Goal: Task Accomplishment & Management: Complete application form

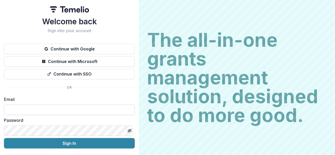
click at [99, 108] on input at bounding box center [69, 110] width 131 height 10
type input "**********"
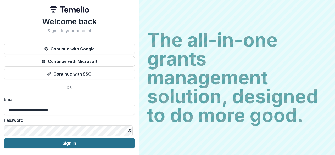
click at [64, 144] on button "Sign In" at bounding box center [69, 143] width 131 height 10
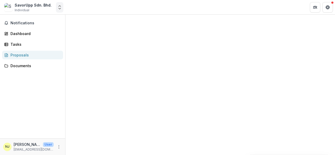
click at [60, 9] on polyline "Open entity switcher" at bounding box center [60, 8] width 2 height 1
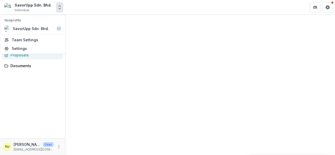
click at [60, 9] on polyline "Open entity switcher" at bounding box center [60, 8] width 2 height 1
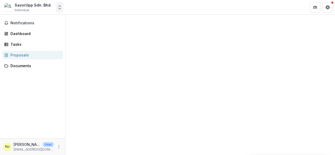
click at [60, 9] on polyline "Open entity switcher" at bounding box center [60, 8] width 2 height 1
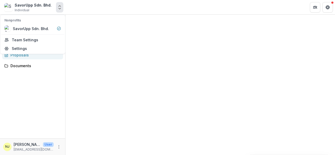
click at [59, 5] on icon "Open entity switcher" at bounding box center [59, 7] width 5 height 5
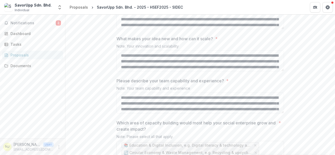
scroll to position [1198, 0]
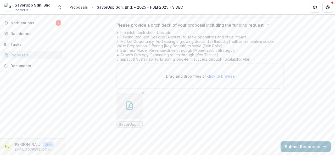
click at [315, 150] on button "Submit Response" at bounding box center [305, 146] width 50 height 10
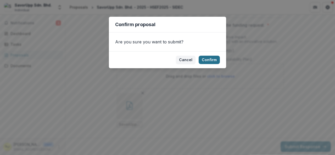
click at [206, 61] on button "Confirm" at bounding box center [208, 60] width 21 height 8
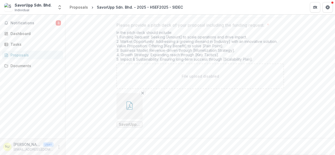
scroll to position [0, 0]
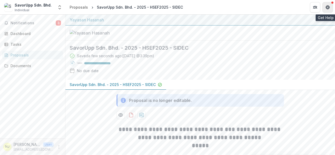
click at [327, 8] on icon "Get Help" at bounding box center [327, 8] width 1 height 1
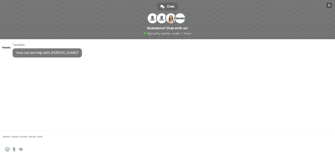
click at [329, 4] on span "Close chat" at bounding box center [329, 5] width 3 height 3
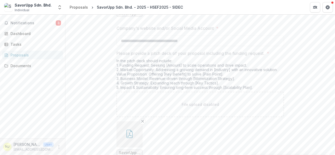
scroll to position [1214, 0]
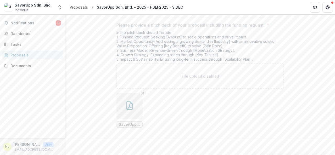
click at [127, 108] on icon "button" at bounding box center [129, 105] width 8 height 8
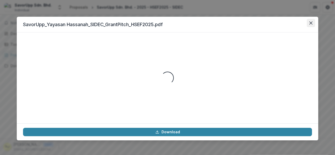
click at [310, 22] on icon "Close" at bounding box center [310, 22] width 3 height 3
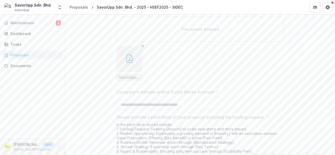
scroll to position [1093, 0]
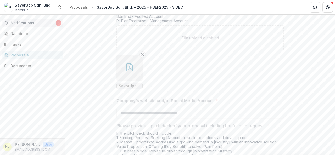
click at [27, 23] on span "Notifications" at bounding box center [32, 23] width 45 height 4
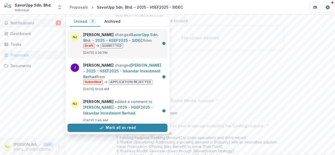
click at [122, 40] on link "SavorUpp Sdn. Bhd. - 2025 - HSEF2025 - SIDEC" at bounding box center [120, 37] width 75 height 10
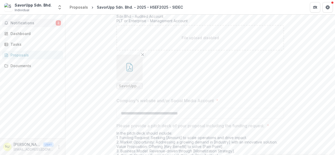
click at [32, 22] on span "Notifications" at bounding box center [32, 23] width 45 height 4
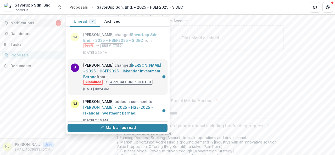
click at [131, 79] on link "Nisha T Jayagopal - 2025 - HSEF2025 - Iskandar Investment Berhad" at bounding box center [122, 71] width 78 height 16
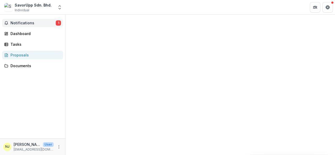
click at [43, 22] on span "Notifications" at bounding box center [32, 23] width 45 height 4
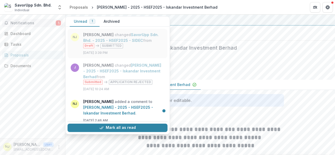
click at [106, 36] on link "SavorUpp Sdn. Bhd. - 2025 - HSEF2025 - SIDEC" at bounding box center [120, 37] width 75 height 10
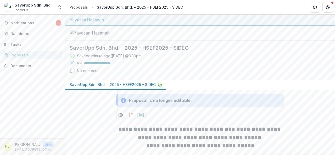
click at [145, 87] on p "SavorUpp Sdn. Bhd. - 2025 - HSEF2025 - SIDEC" at bounding box center [113, 84] width 86 height 5
click at [23, 8] on span "Individual" at bounding box center [22, 10] width 15 height 5
click at [23, 7] on div "SavorUpp Sdn. Bhd." at bounding box center [33, 4] width 37 height 5
click at [59, 6] on icon "Open entity switcher" at bounding box center [59, 7] width 5 height 5
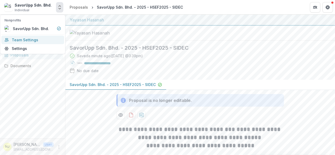
click at [37, 42] on link "Team Settings" at bounding box center [32, 40] width 63 height 9
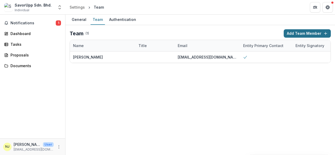
click at [304, 34] on button "Add Team Member" at bounding box center [306, 33] width 47 height 8
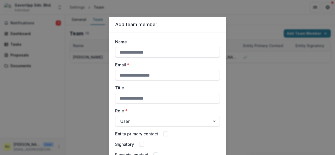
click at [195, 54] on input "Name" at bounding box center [167, 52] width 105 height 10
click at [278, 71] on div "Add team member Name Email * Title Role * User Entity primary contact Signatory…" at bounding box center [167, 77] width 335 height 155
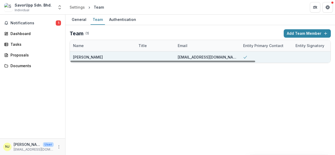
click at [305, 53] on div at bounding box center [318, 57] width 52 height 11
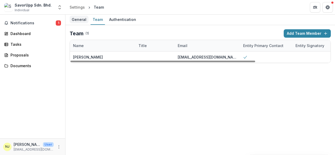
click at [74, 21] on div "General" at bounding box center [79, 20] width 19 height 8
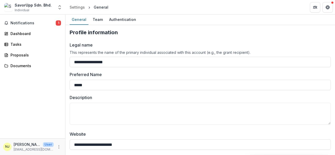
click at [23, 7] on div "SavorUpp Sdn. Bhd." at bounding box center [33, 4] width 37 height 5
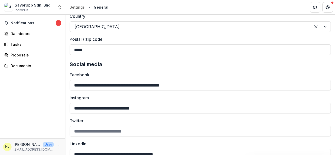
scroll to position [482, 0]
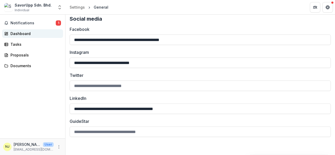
click at [22, 35] on div "Dashboard" at bounding box center [34, 33] width 48 height 5
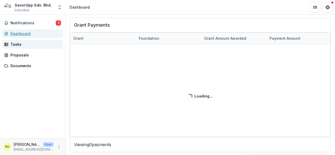
scroll to position [207, 0]
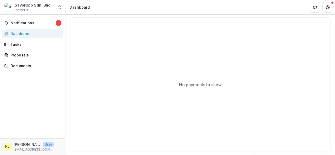
click at [16, 30] on link "Dashboard" at bounding box center [32, 33] width 61 height 9
click at [12, 34] on div "Dashboard" at bounding box center [34, 33] width 48 height 5
click at [14, 45] on div "Tasks" at bounding box center [34, 44] width 48 height 5
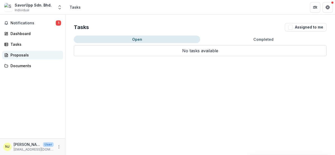
click at [14, 54] on div "Proposals" at bounding box center [34, 54] width 48 height 5
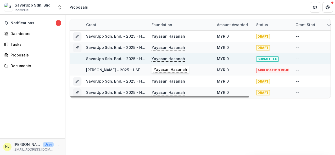
click at [176, 59] on p "Yayasan Hasanah" at bounding box center [167, 59] width 33 height 6
click at [145, 79] on link "SavorUpp Sdn. Bhd. - 2025 - HSEF2025 - SIDEC" at bounding box center [129, 81] width 86 height 4
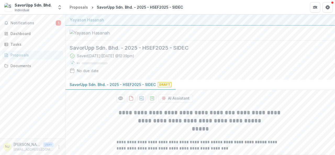
click at [26, 54] on div "Proposals" at bounding box center [34, 54] width 48 height 5
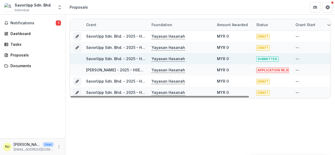
click at [153, 58] on p "Yayasan Hasanah" at bounding box center [167, 59] width 33 height 6
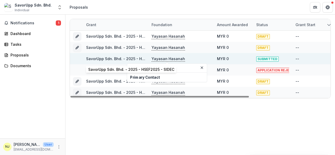
click at [128, 57] on link "SavorUpp Sdn. Bhd. - 2025 - HSEF2025 - SIDEC" at bounding box center [129, 58] width 86 height 4
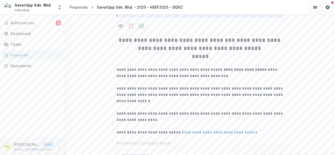
scroll to position [87, 0]
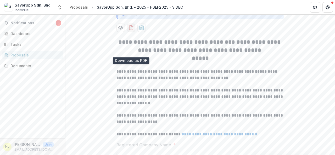
click at [131, 30] on icon "download-proposal" at bounding box center [130, 27] width 5 height 5
click at [140, 30] on icon "download-proposal" at bounding box center [141, 27] width 5 height 5
